Goal: Complete application form

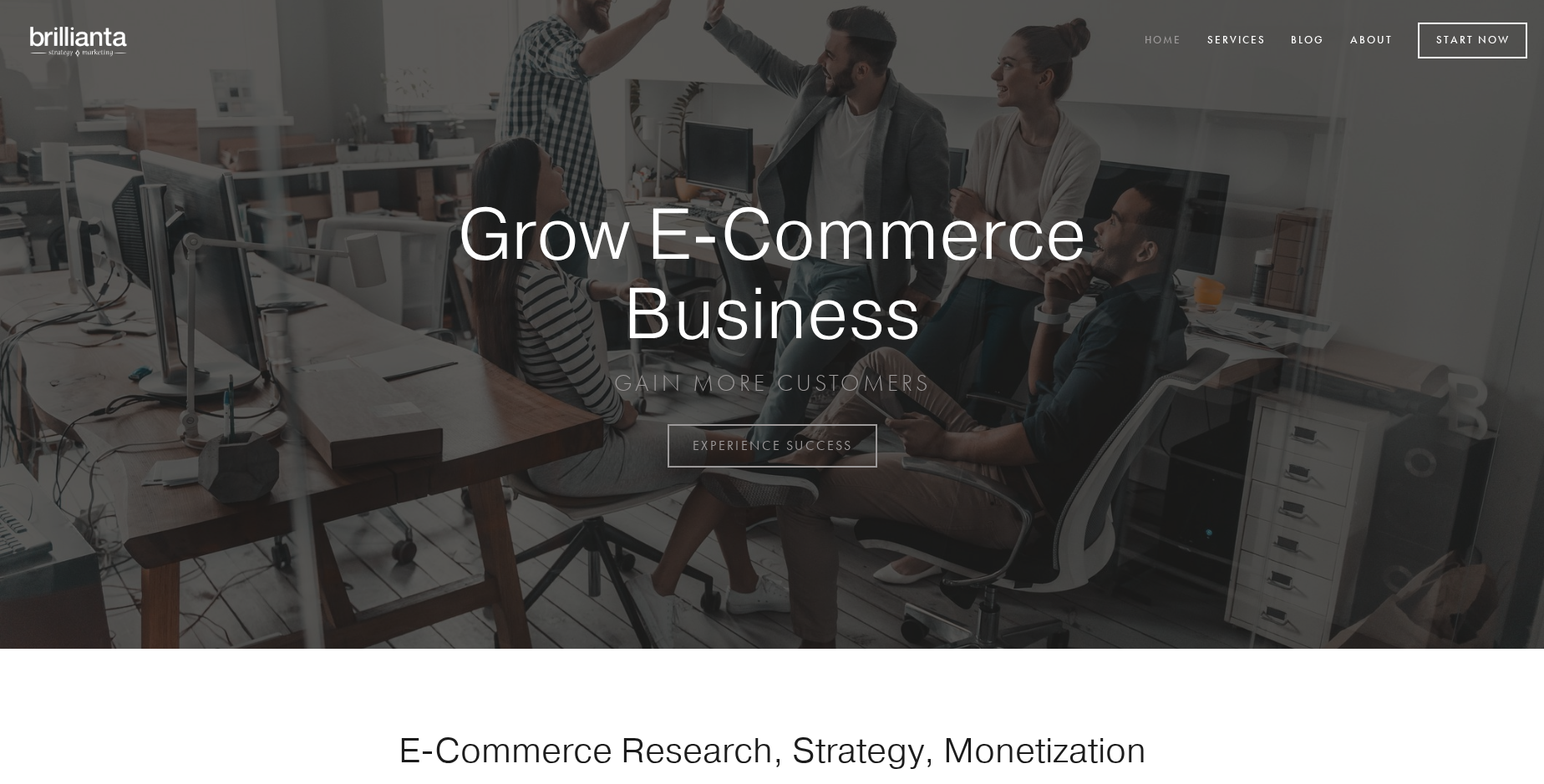
scroll to position [4379, 0]
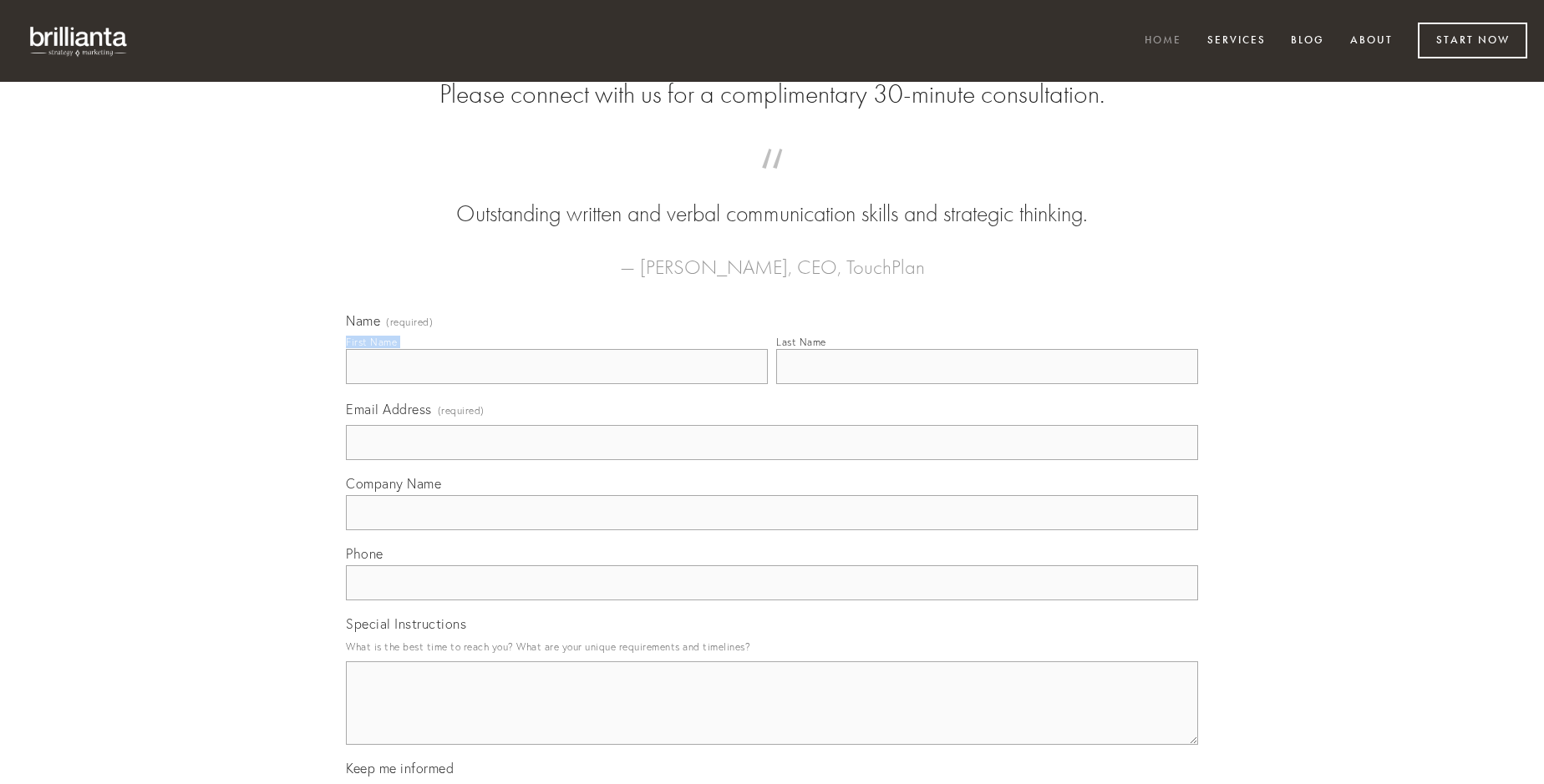
type input "[PERSON_NAME]"
click at [987, 385] on input "Last Name" at bounding box center [987, 367] width 422 height 35
type input "[PERSON_NAME]"
click at [772, 461] on input "Email Address (required)" at bounding box center [771, 443] width 852 height 35
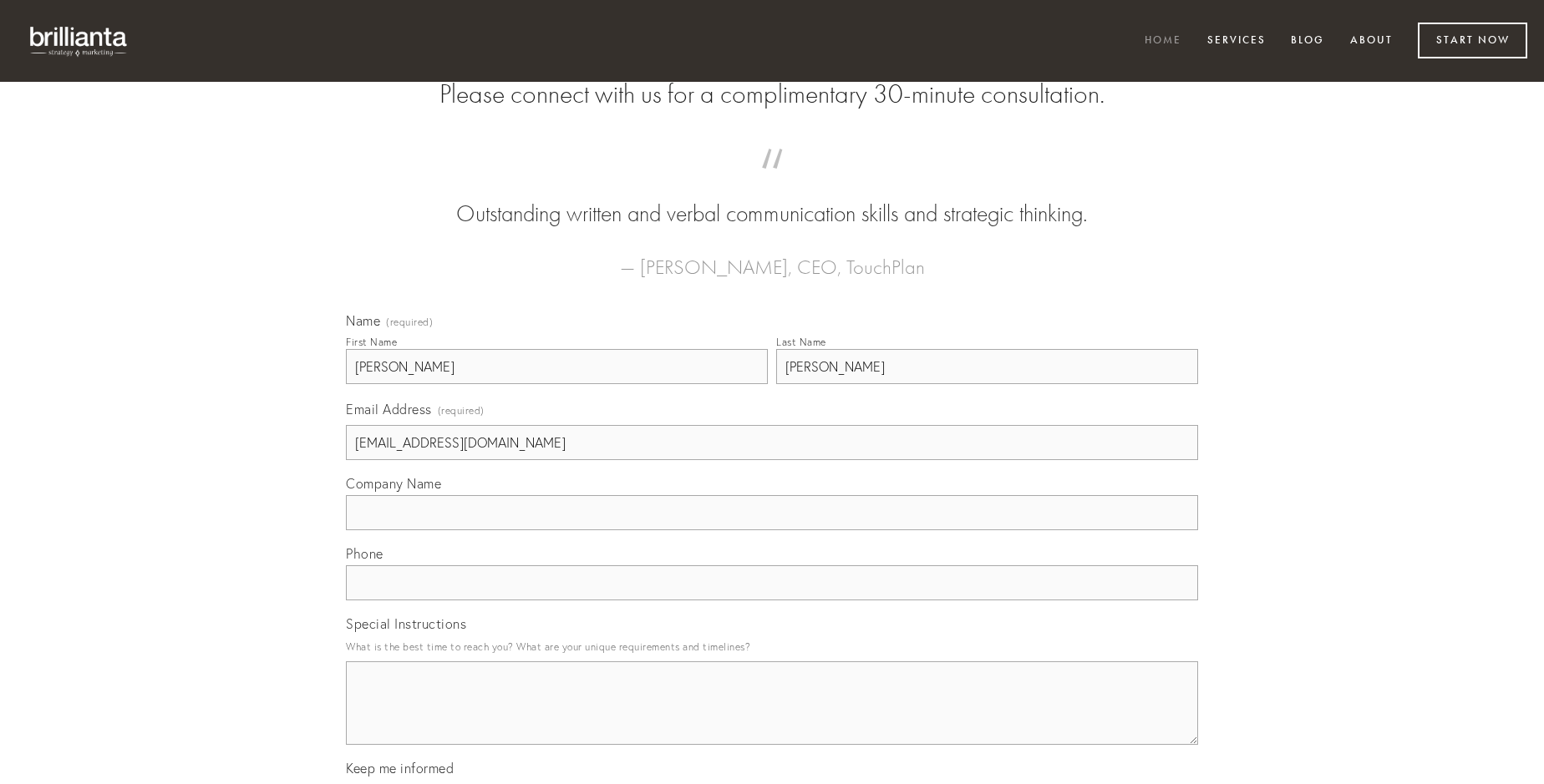
type input "[EMAIL_ADDRESS][DOMAIN_NAME]"
click at [772, 530] on input "Company Name" at bounding box center [771, 513] width 852 height 35
type input "cum"
click at [772, 601] on input "text" at bounding box center [771, 583] width 852 height 35
click at [772, 718] on textarea "Special Instructions" at bounding box center [771, 703] width 852 height 84
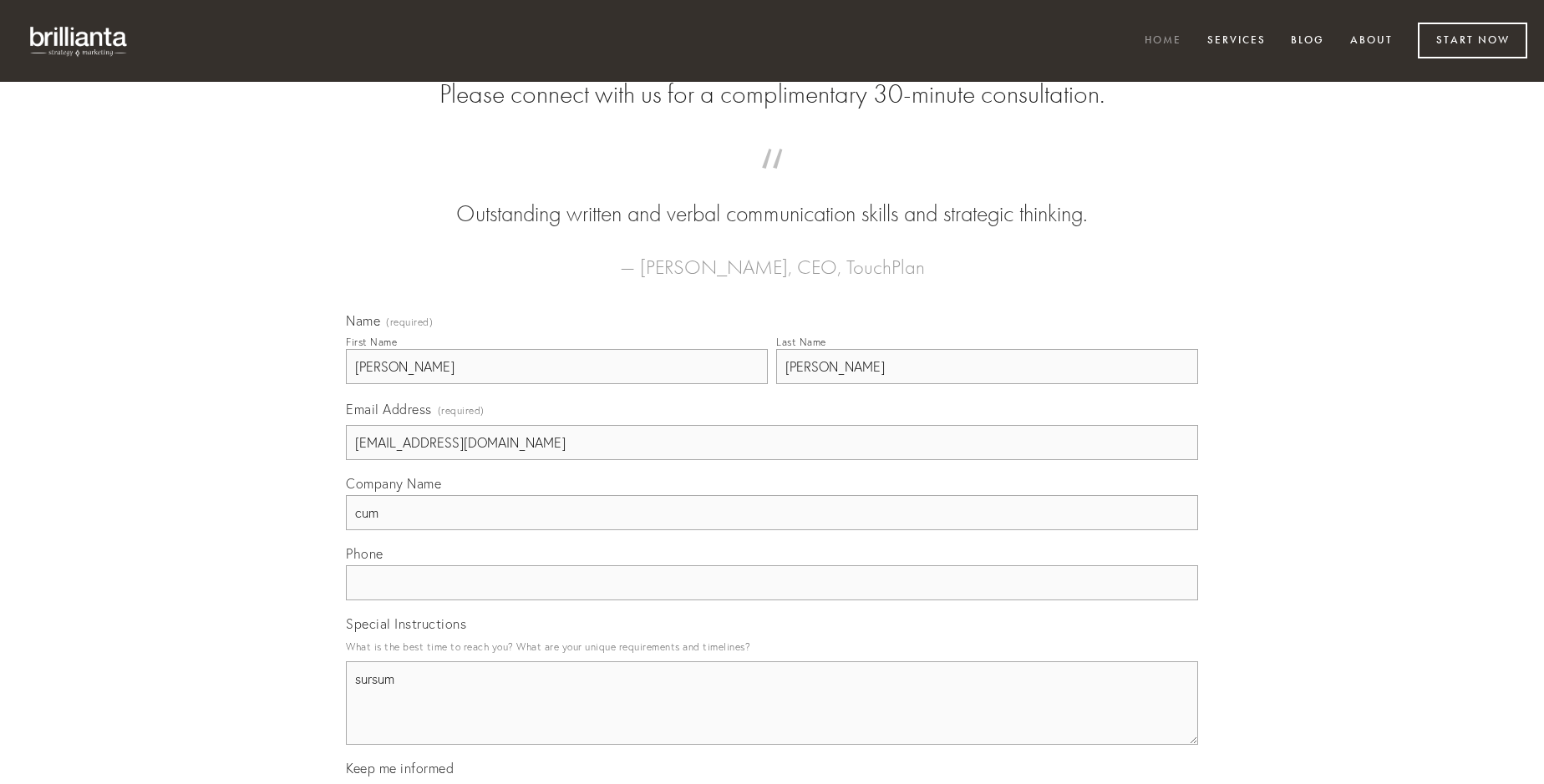
type textarea "sursum"
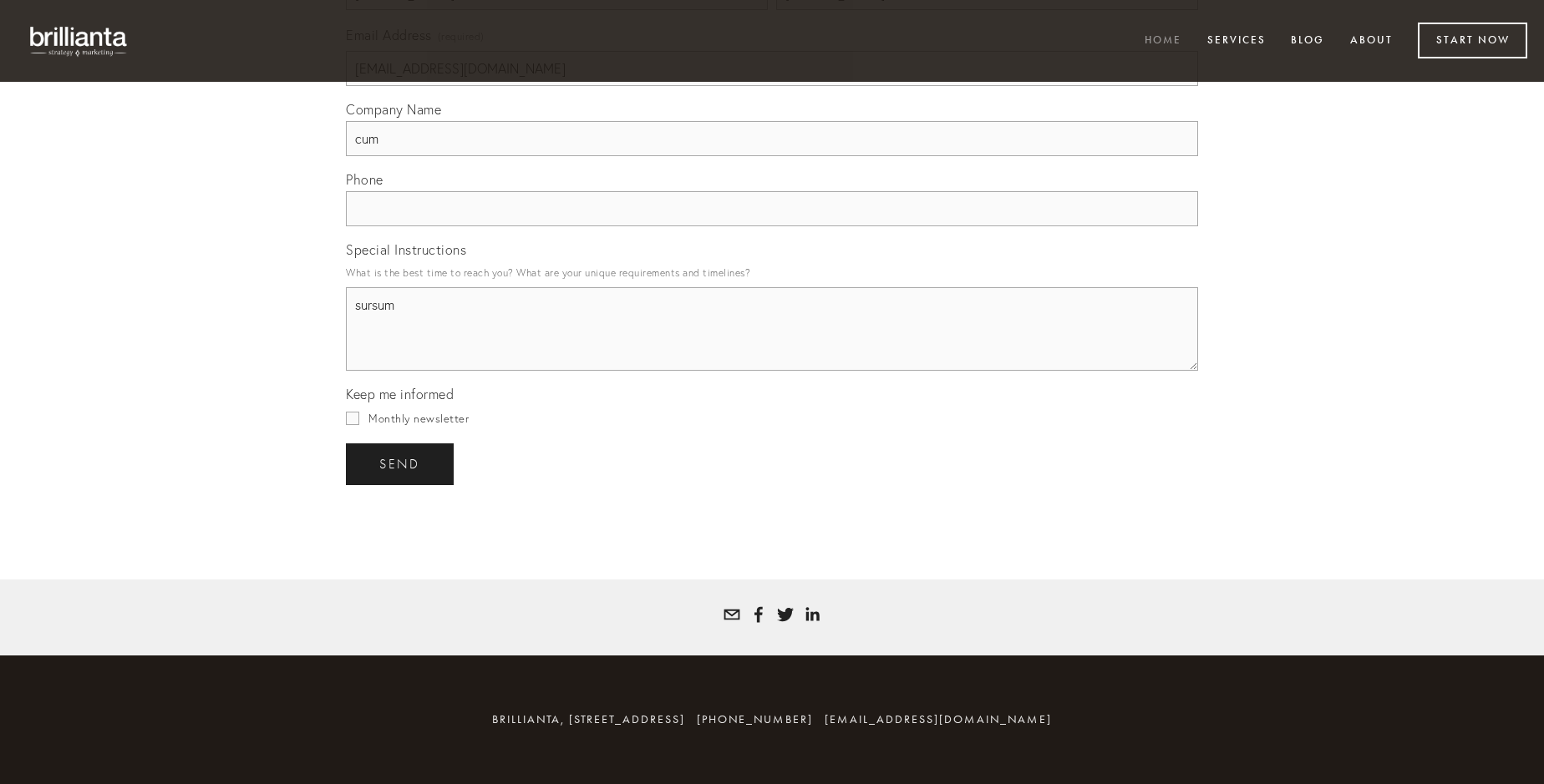
click at [401, 464] on span "send" at bounding box center [399, 464] width 41 height 15
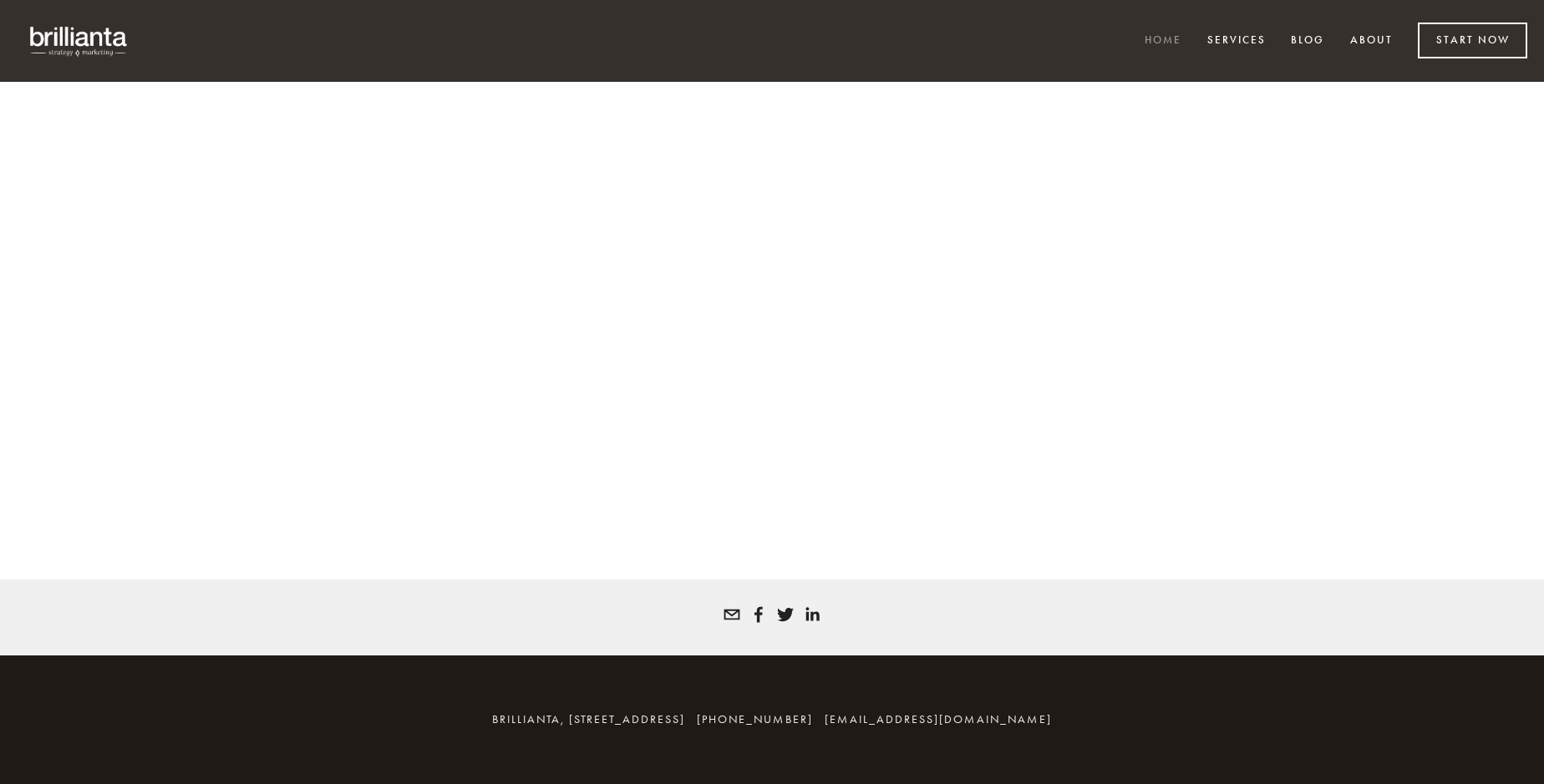
scroll to position [4357, 0]
